Goal: Navigation & Orientation: Find specific page/section

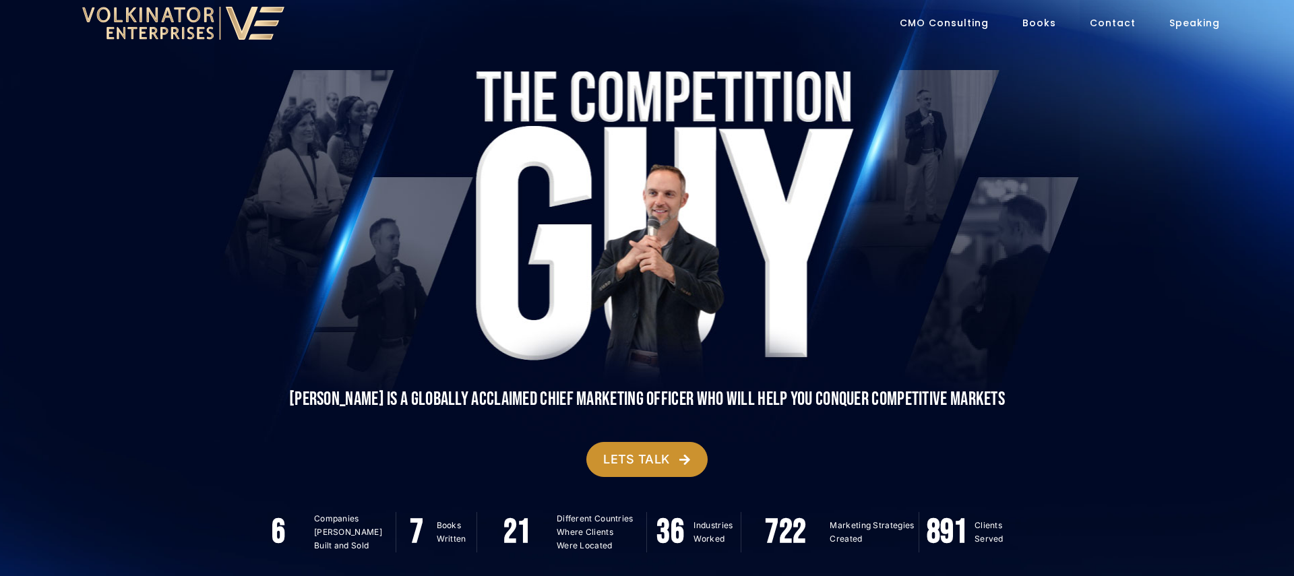
click at [955, 22] on link "CMO Consulting" at bounding box center [944, 22] width 89 height 27
click at [1045, 21] on link "Books" at bounding box center [1039, 22] width 34 height 27
click at [1119, 24] on link "Contact" at bounding box center [1113, 22] width 46 height 27
